Goal: Task Accomplishment & Management: Manage account settings

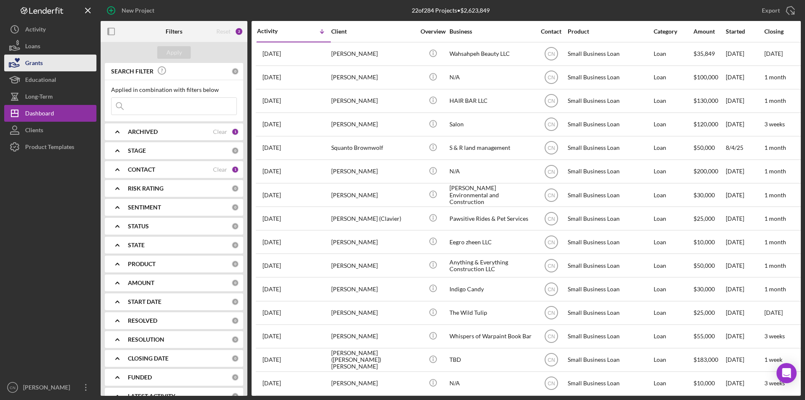
click at [33, 63] on div "Grants" at bounding box center [34, 64] width 18 height 19
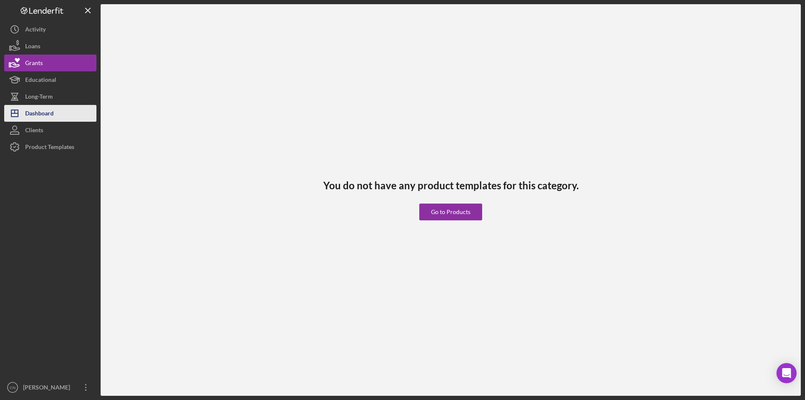
click at [34, 112] on div "Dashboard" at bounding box center [39, 114] width 29 height 19
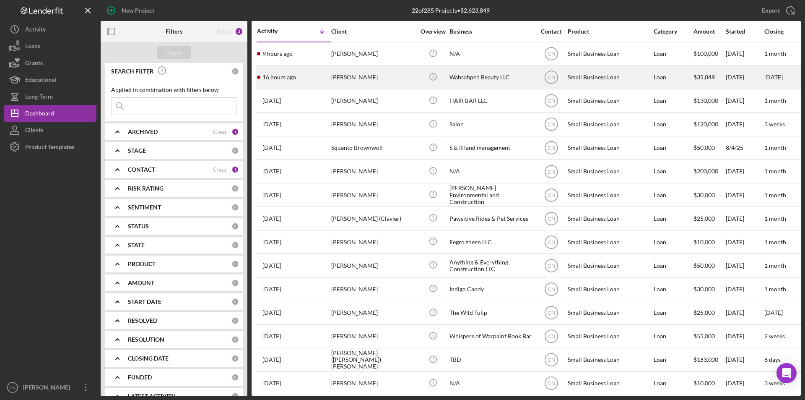
click at [345, 80] on div "[PERSON_NAME]" at bounding box center [373, 77] width 84 height 22
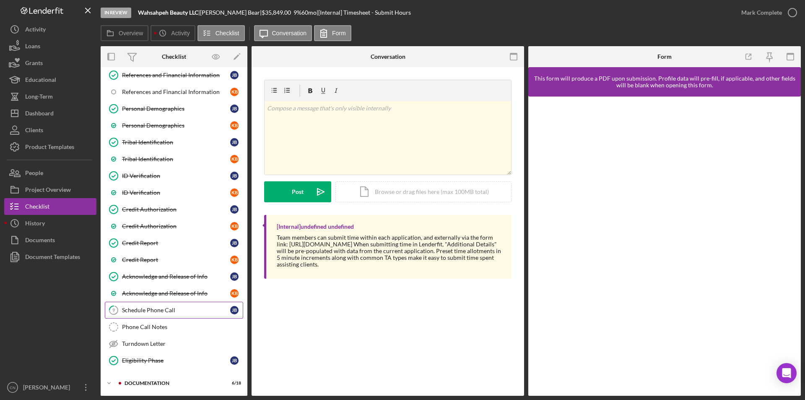
scroll to position [126, 0]
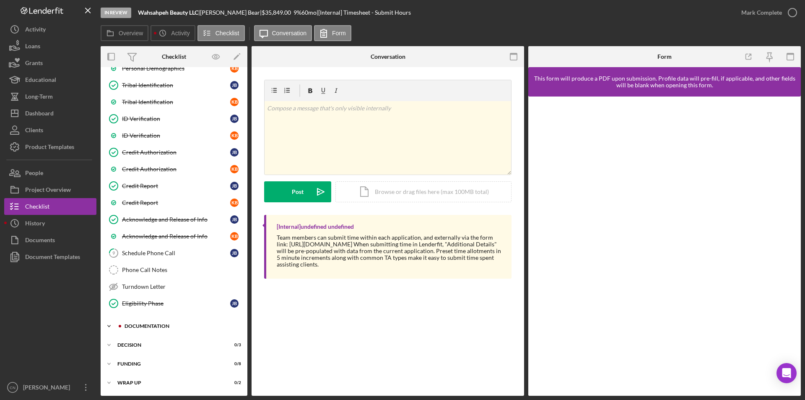
click at [156, 322] on div "Icon/Expander Documentation 6 / 18" at bounding box center [174, 325] width 147 height 17
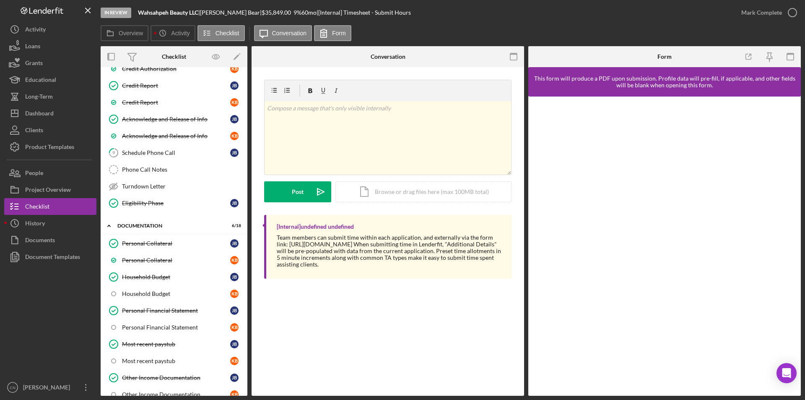
scroll to position [349, 0]
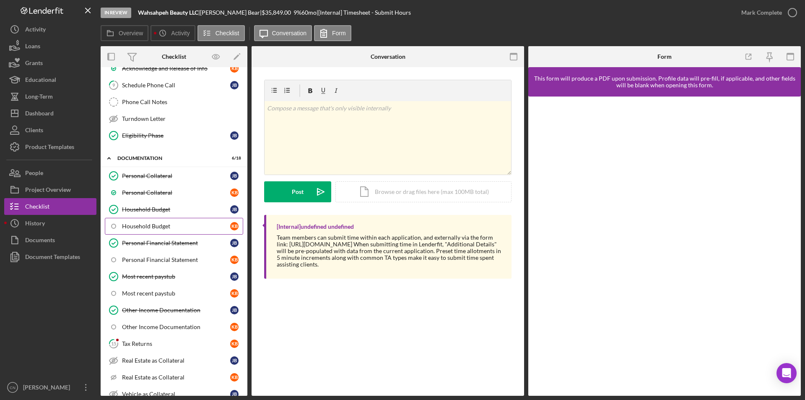
click at [151, 225] on div "Household Budget" at bounding box center [176, 226] width 108 height 7
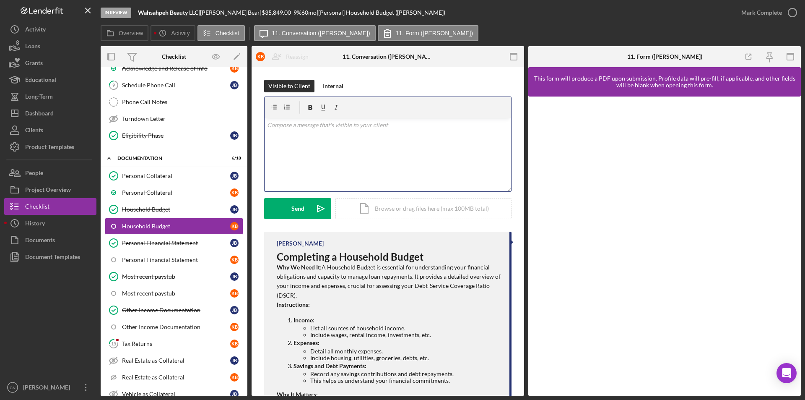
click at [360, 158] on div "v Color teal Color pink Remove color Add row above Add row below Add column bef…" at bounding box center [388, 154] width 247 height 73
click at [283, 210] on button "Send Icon/icon-invite-send" at bounding box center [297, 208] width 67 height 21
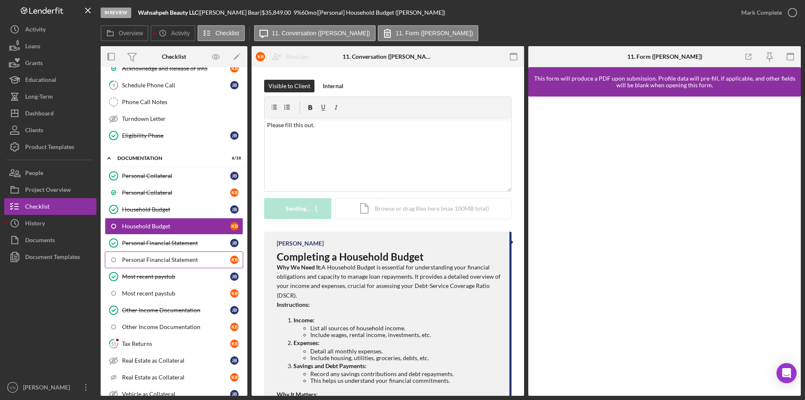
click at [177, 262] on div "Personal Financial Statement" at bounding box center [176, 259] width 108 height 7
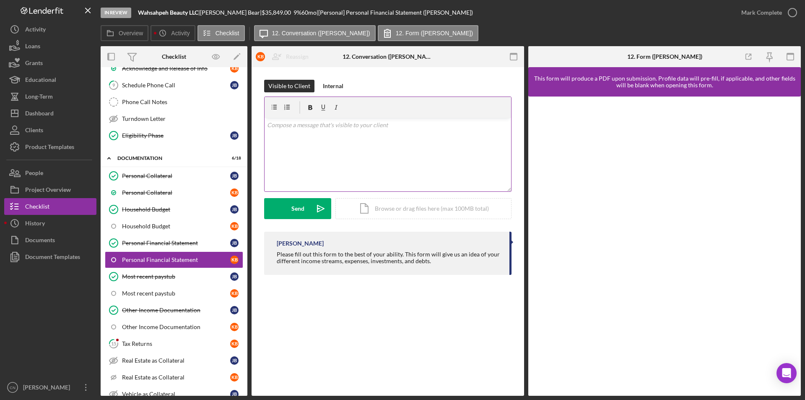
click at [304, 136] on div "v Color teal Color pink Remove color Add row above Add row below Add column bef…" at bounding box center [388, 154] width 247 height 73
click at [291, 215] on button "Send Icon/icon-invite-send" at bounding box center [297, 208] width 67 height 21
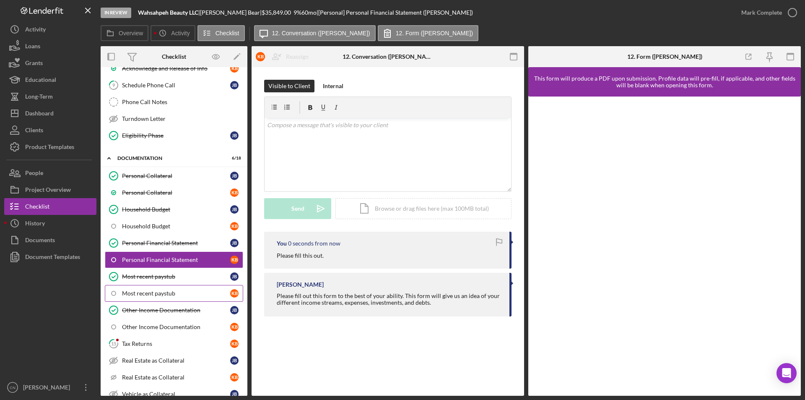
click at [158, 290] on div "Most recent paystub" at bounding box center [176, 293] width 108 height 7
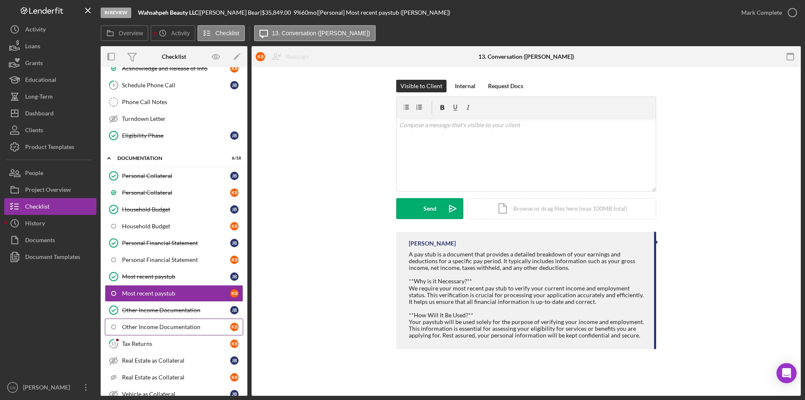
click at [154, 330] on div "Other Income Documentation" at bounding box center [176, 326] width 108 height 7
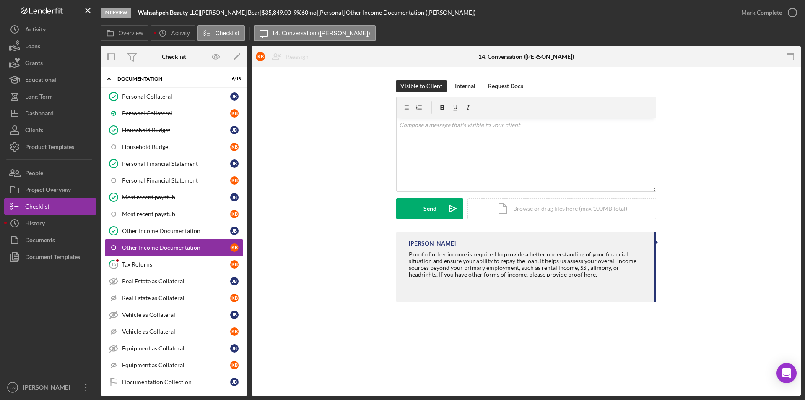
scroll to position [433, 0]
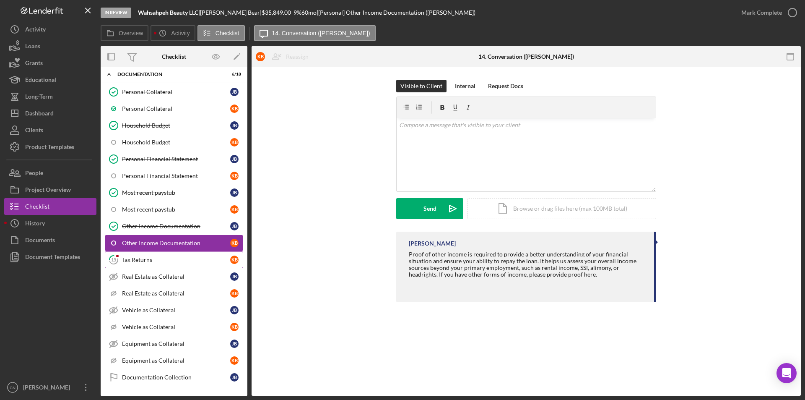
click at [145, 262] on div "Tax Returns" at bounding box center [176, 259] width 108 height 7
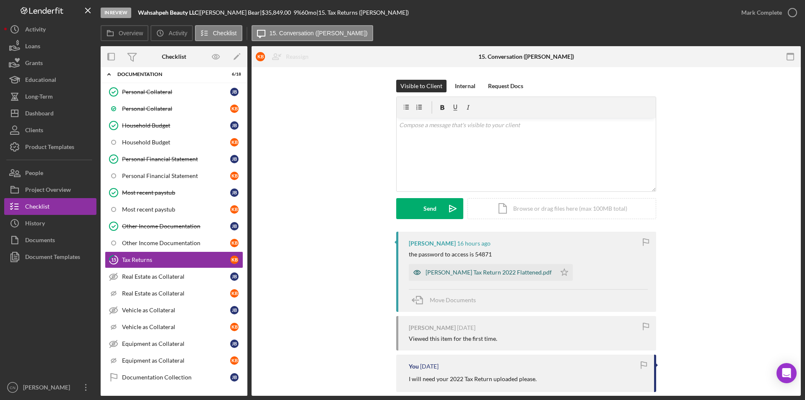
click at [476, 270] on div "[PERSON_NAME] Tax Return 2022 Flattened.pdf" at bounding box center [489, 272] width 126 height 7
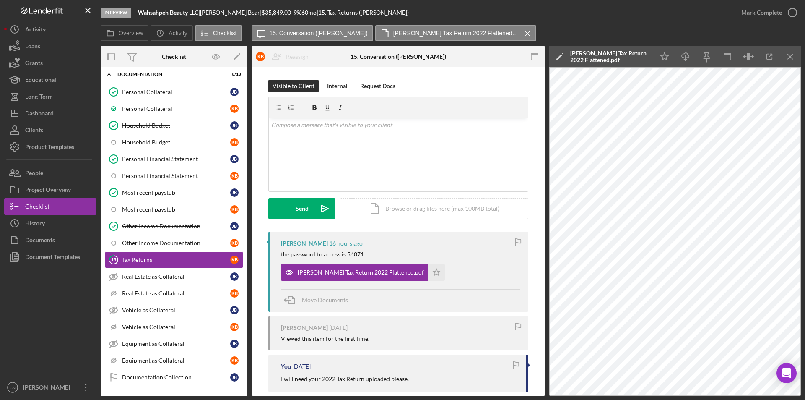
click at [366, 254] on div "the password to access is 54871" at bounding box center [400, 254] width 239 height 7
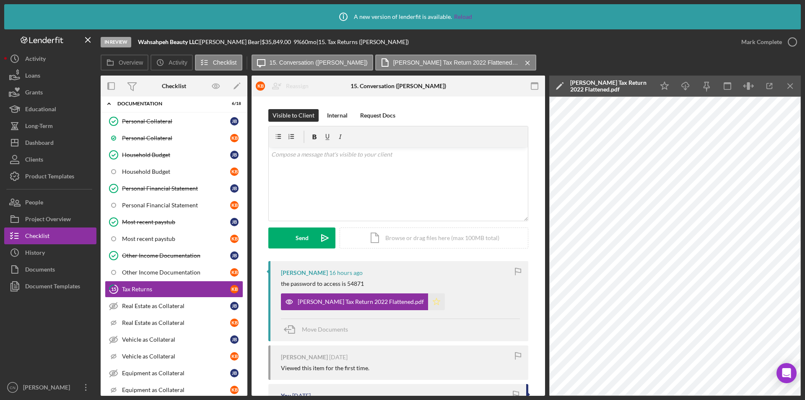
click at [433, 301] on polygon "button" at bounding box center [436, 301] width 7 height 7
click at [793, 39] on icon "button" at bounding box center [792, 41] width 21 height 21
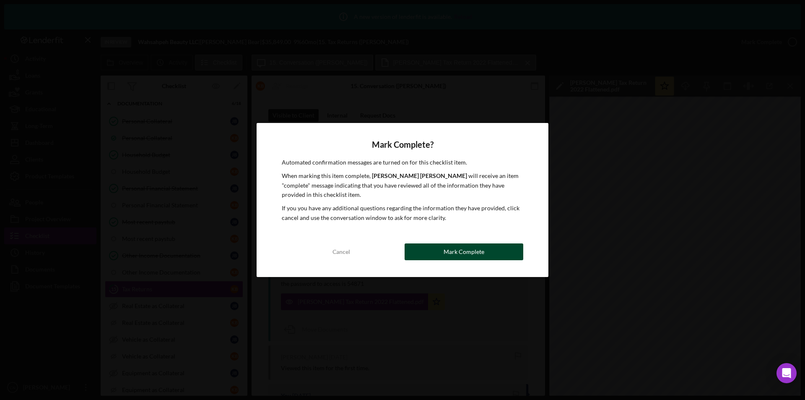
click at [476, 253] on div "Mark Complete" at bounding box center [464, 251] width 41 height 17
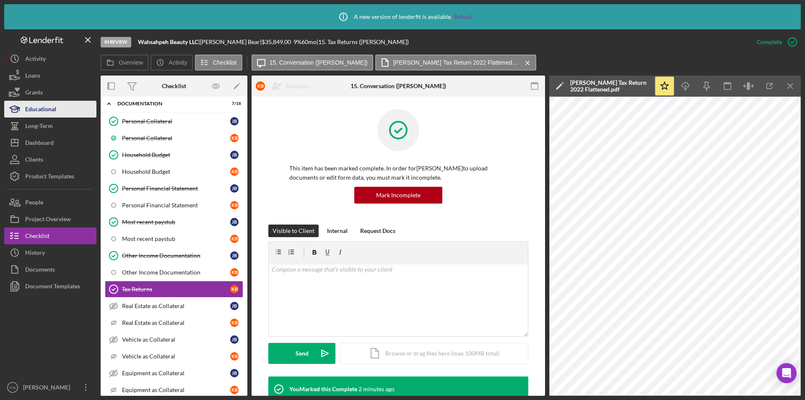
click at [47, 111] on div "Educational" at bounding box center [40, 110] width 31 height 19
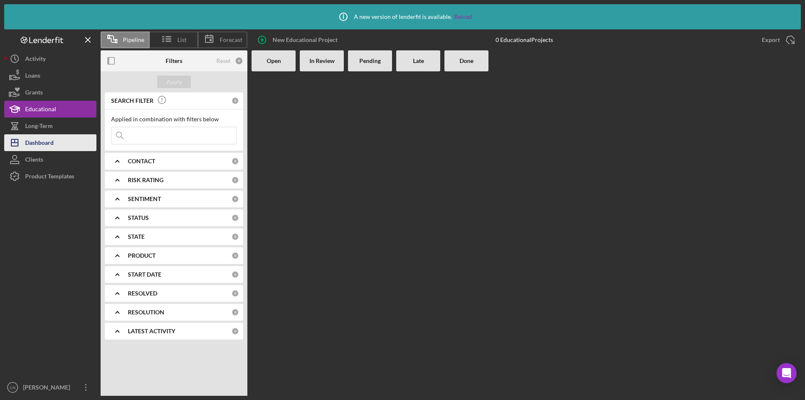
click at [42, 143] on div "Dashboard" at bounding box center [39, 143] width 29 height 19
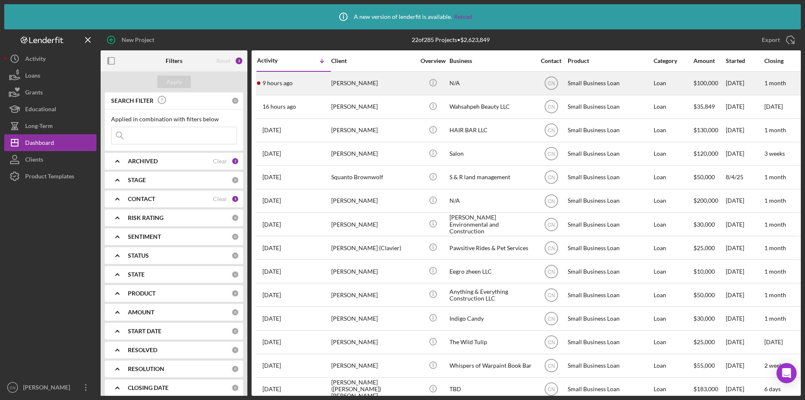
click at [353, 80] on div "[PERSON_NAME]" at bounding box center [373, 83] width 84 height 22
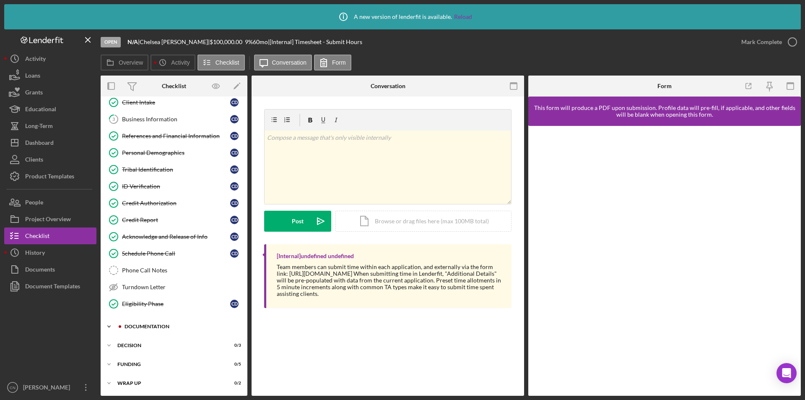
scroll to position [58, 0]
click at [143, 327] on div "Documentation" at bounding box center [181, 325] width 112 height 5
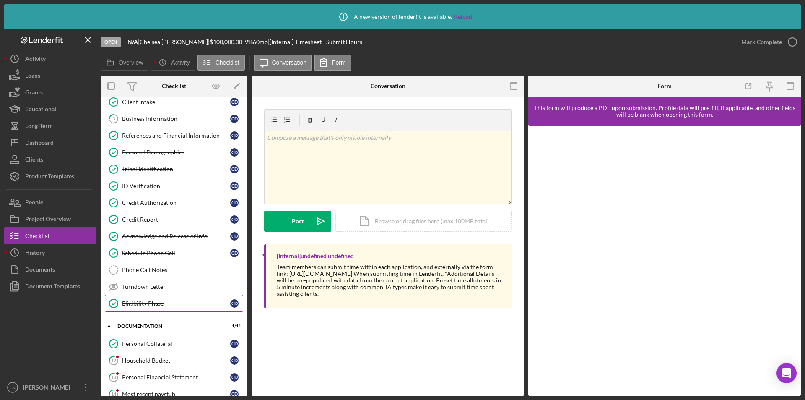
scroll to position [142, 0]
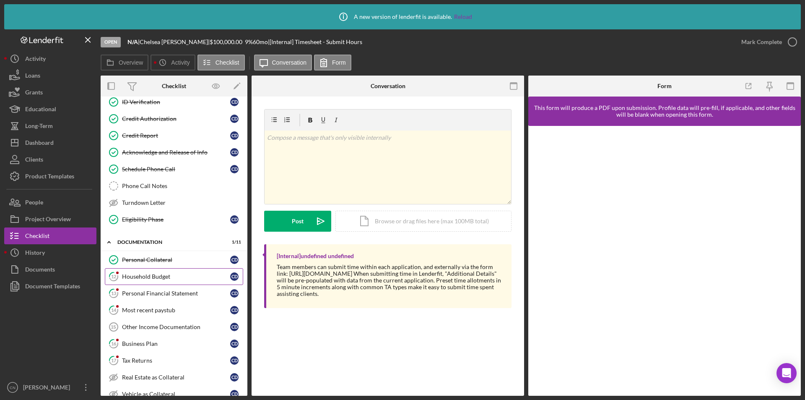
click at [151, 274] on div "Household Budget" at bounding box center [176, 276] width 108 height 7
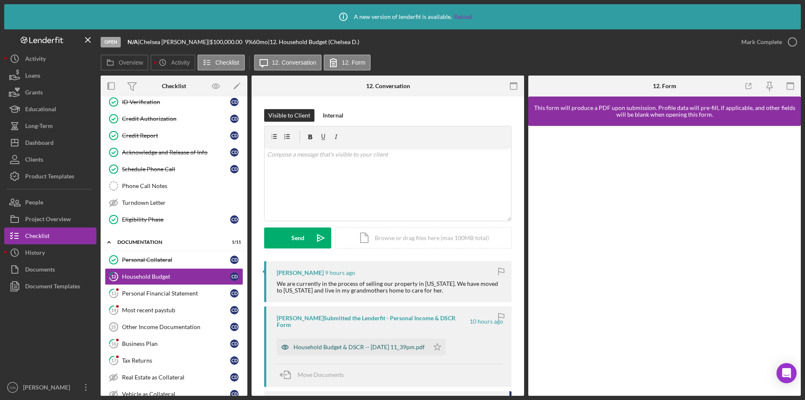
drag, startPoint x: 371, startPoint y: 332, endPoint x: 370, endPoint y: 336, distance: 4.4
click at [371, 338] on div "Household Budget & DSCR -- [DATE] 11_39pm.pdf" at bounding box center [353, 346] width 152 height 17
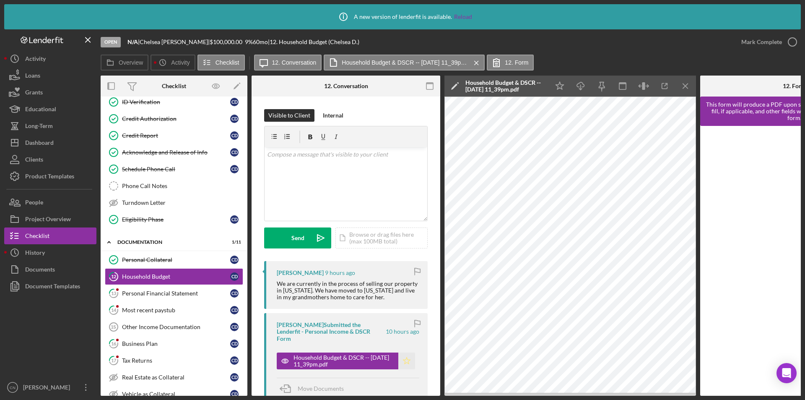
click at [403, 355] on icon "Icon/Star" at bounding box center [406, 360] width 17 height 17
click at [791, 40] on icon "button" at bounding box center [792, 41] width 21 height 21
